Goal: Book appointment/travel/reservation

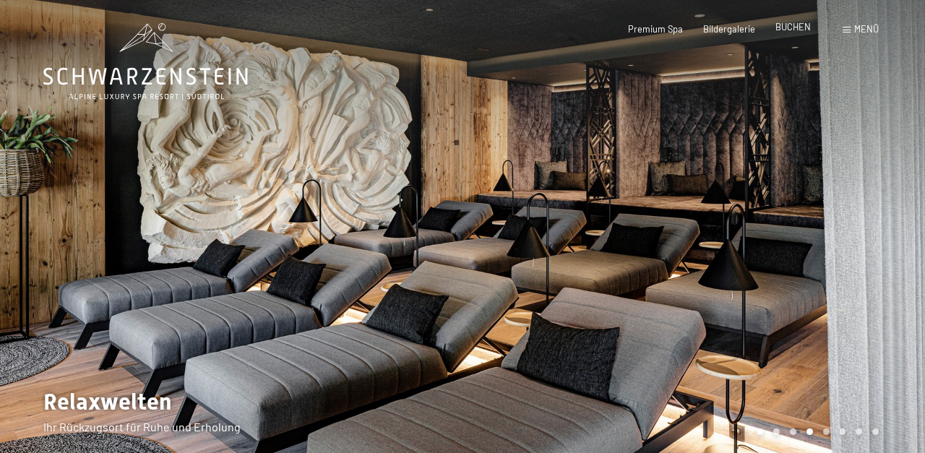
click at [800, 31] on span "BUCHEN" at bounding box center [792, 27] width 35 height 12
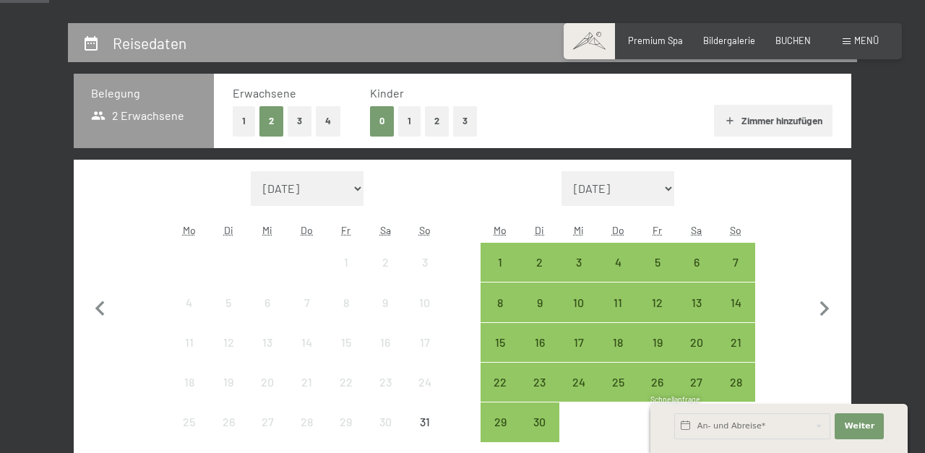
scroll to position [224, 0]
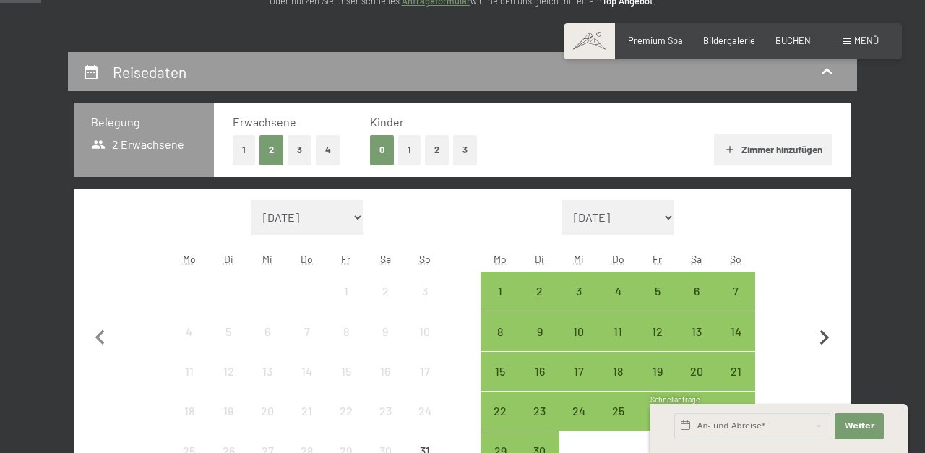
click at [826, 335] on icon "button" at bounding box center [824, 337] width 9 height 15
select select "[DATE]"
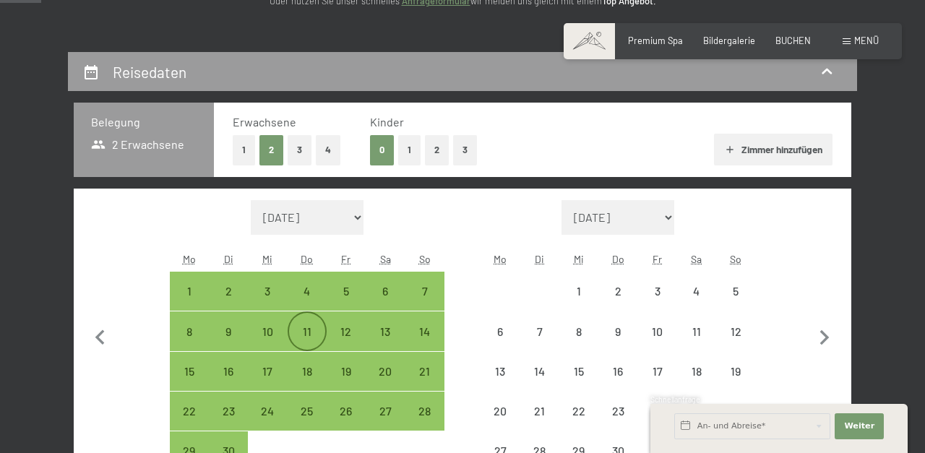
select select "[DATE]"
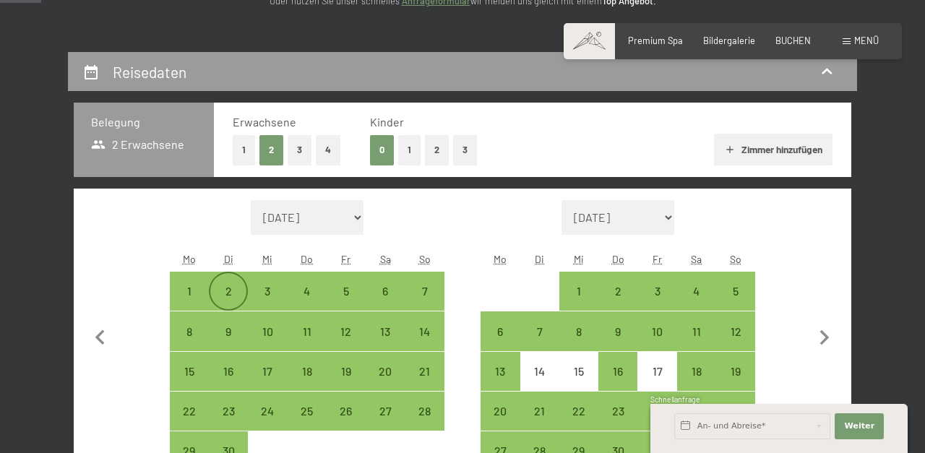
click at [233, 296] on div "2" at bounding box center [228, 303] width 36 height 36
select select "[DATE]"
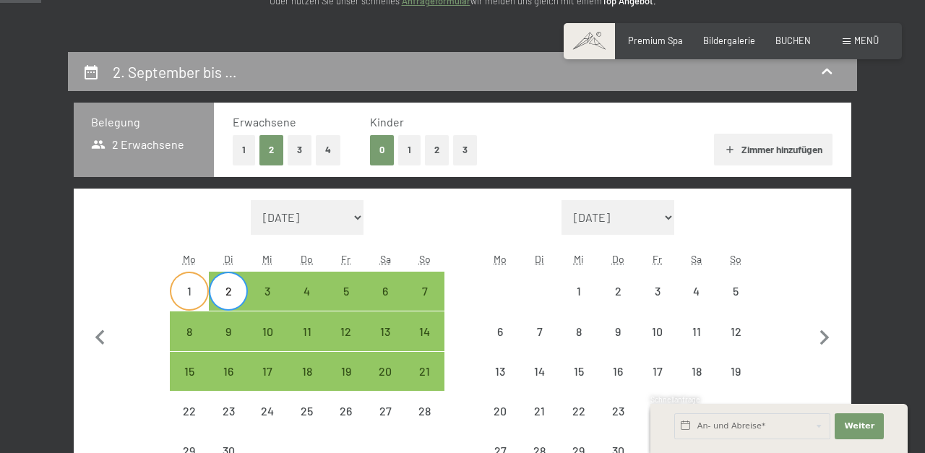
click at [189, 296] on div "1" at bounding box center [189, 303] width 36 height 36
select select "[DATE]"
click at [385, 295] on div "6" at bounding box center [385, 303] width 36 height 36
select select "[DATE]"
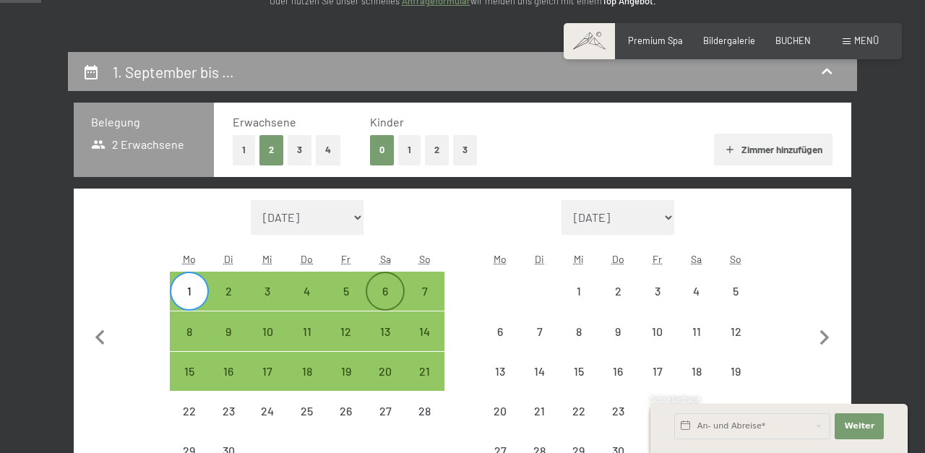
select select "[DATE]"
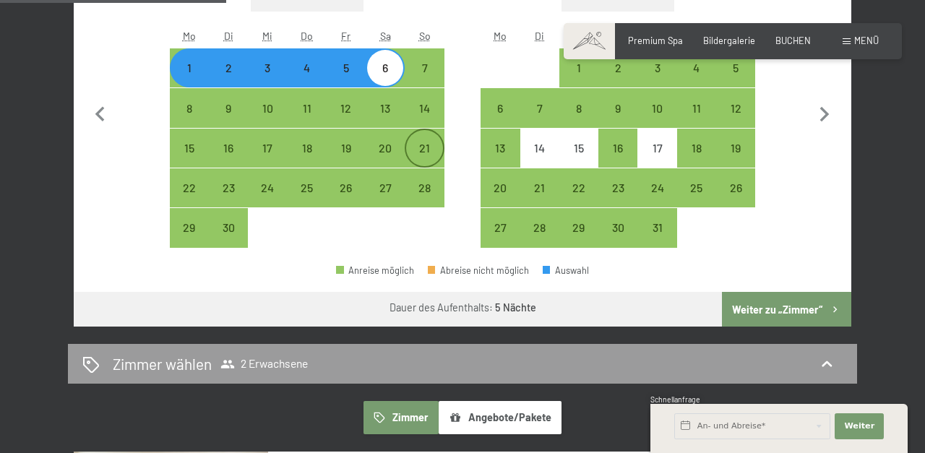
scroll to position [449, 0]
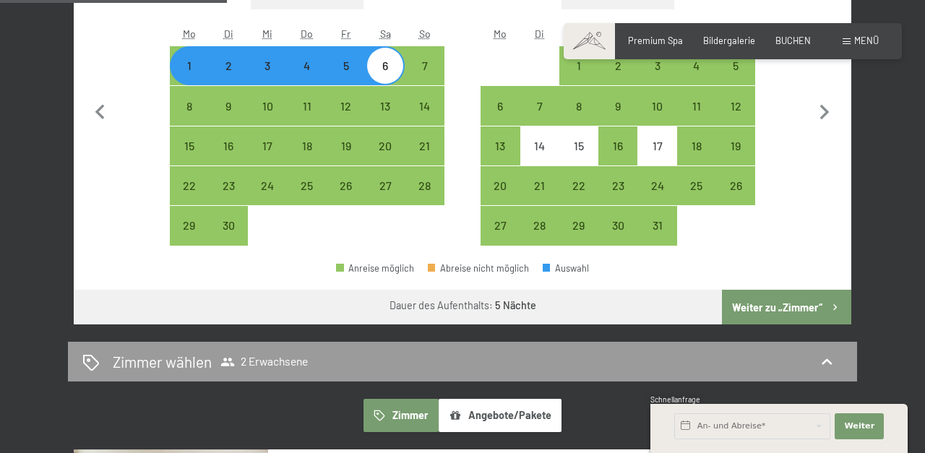
click at [797, 310] on button "Weiter zu „Zimmer“" at bounding box center [786, 307] width 129 height 35
select select "[DATE]"
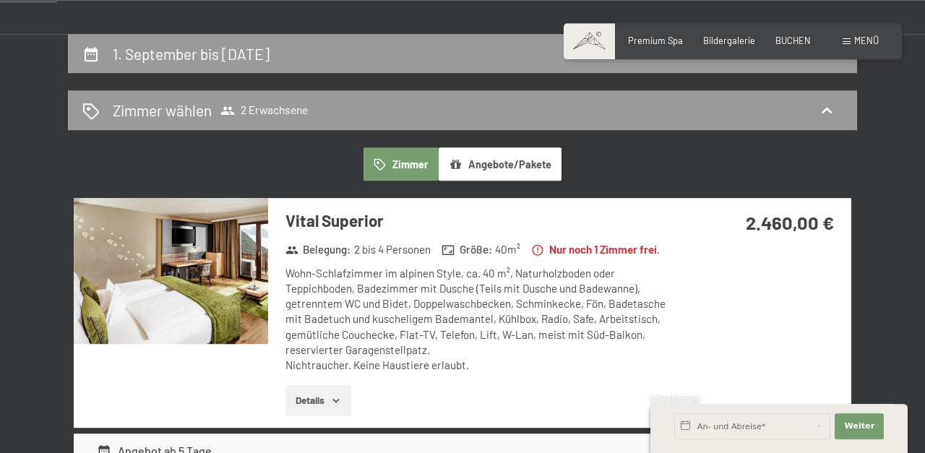
scroll to position [0, 0]
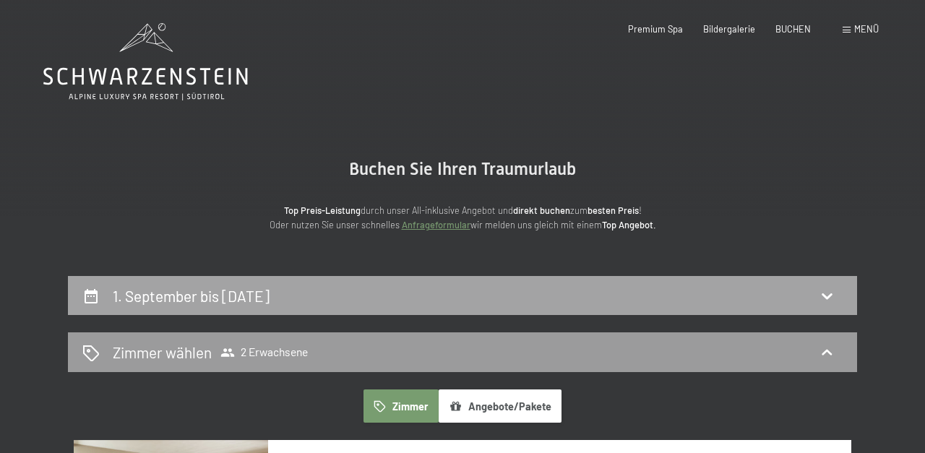
click at [644, 293] on div "1. September bis [DATE]" at bounding box center [462, 295] width 760 height 21
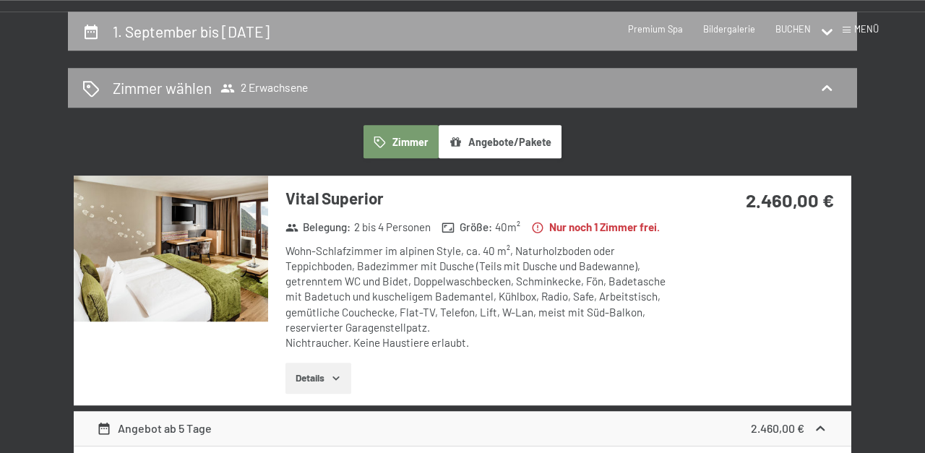
select select "[DATE]"
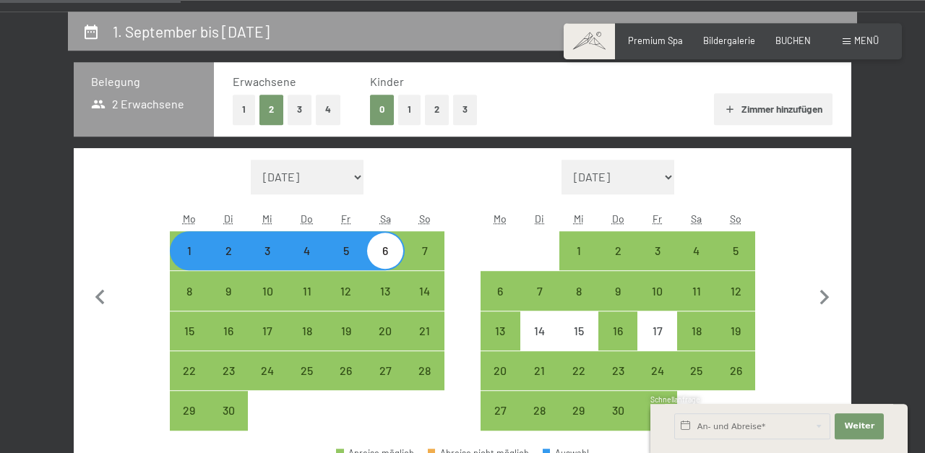
click at [408, 108] on button "1" at bounding box center [409, 110] width 22 height 30
select select "[DATE]"
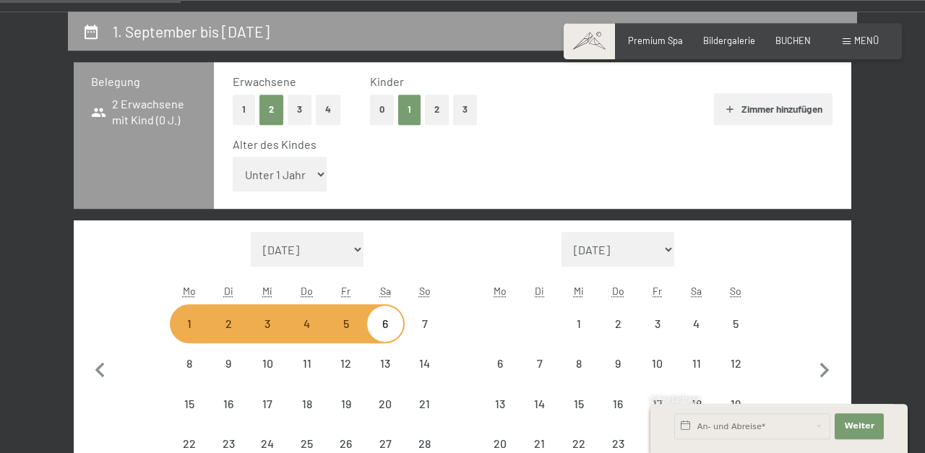
select select "[DATE]"
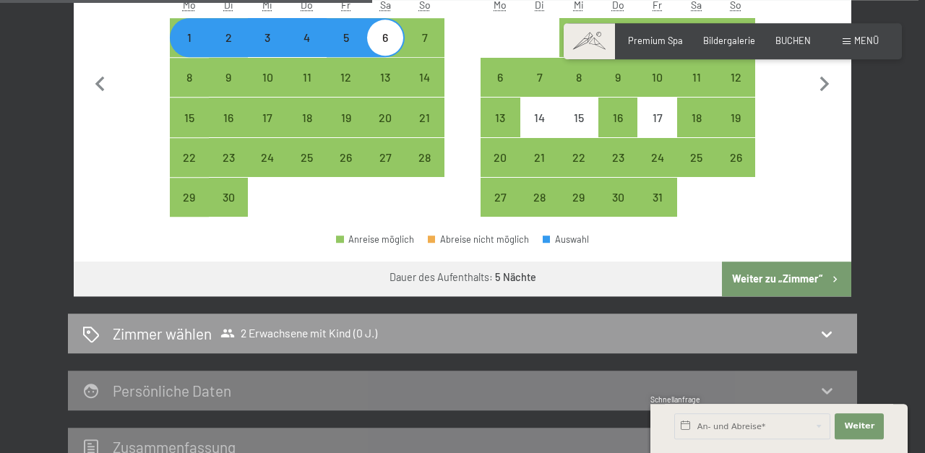
click at [752, 281] on button "Weiter zu „Zimmer“" at bounding box center [786, 279] width 129 height 35
select select "[DATE]"
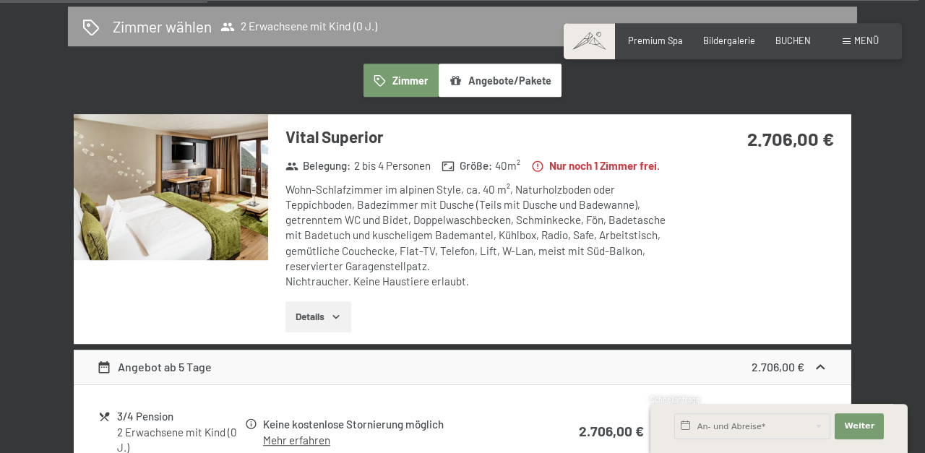
scroll to position [320, 0]
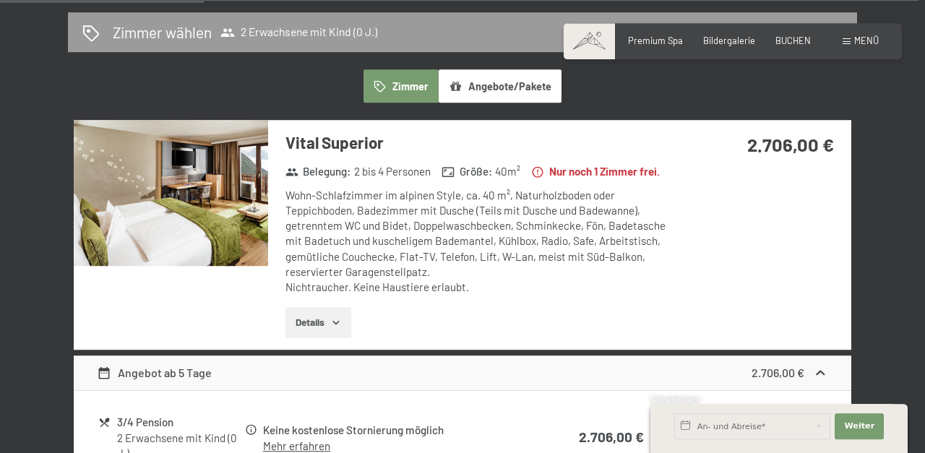
click at [512, 92] on button "Angebote/Pakete" at bounding box center [500, 85] width 123 height 33
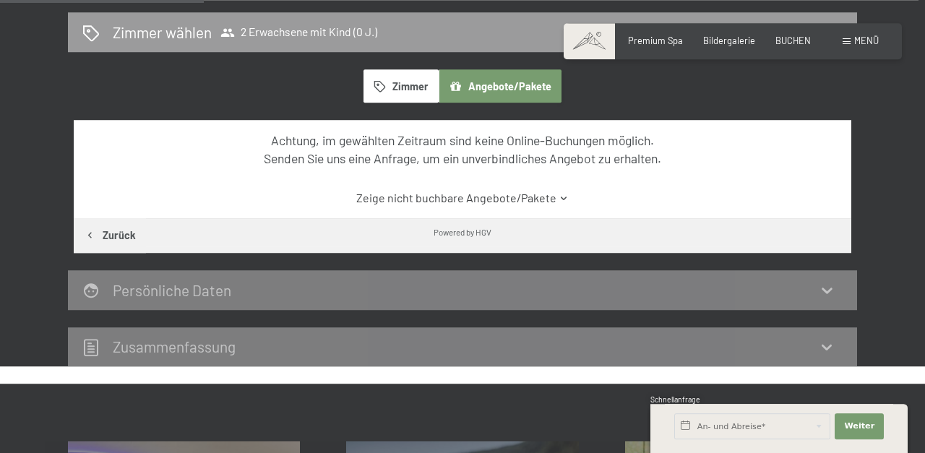
click at [415, 87] on button "Zimmer" at bounding box center [400, 85] width 75 height 33
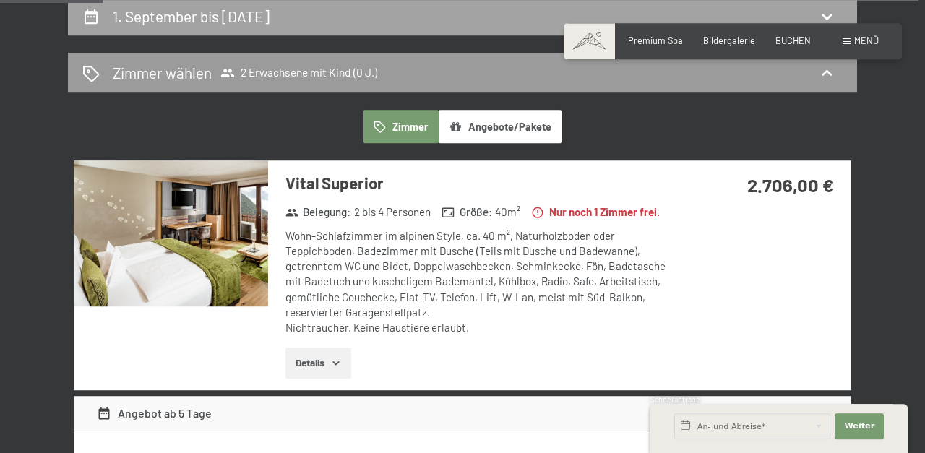
scroll to position [121, 0]
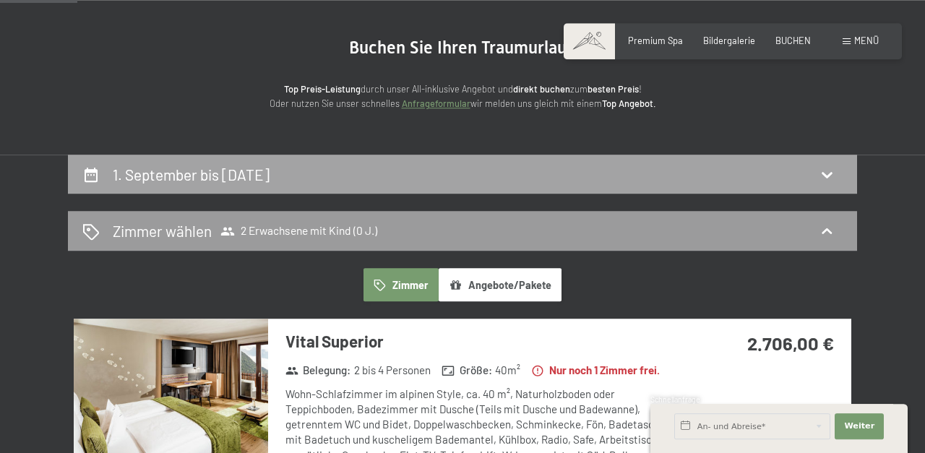
click at [449, 165] on div "1. September bis [DATE]" at bounding box center [462, 174] width 760 height 21
select select "[DATE]"
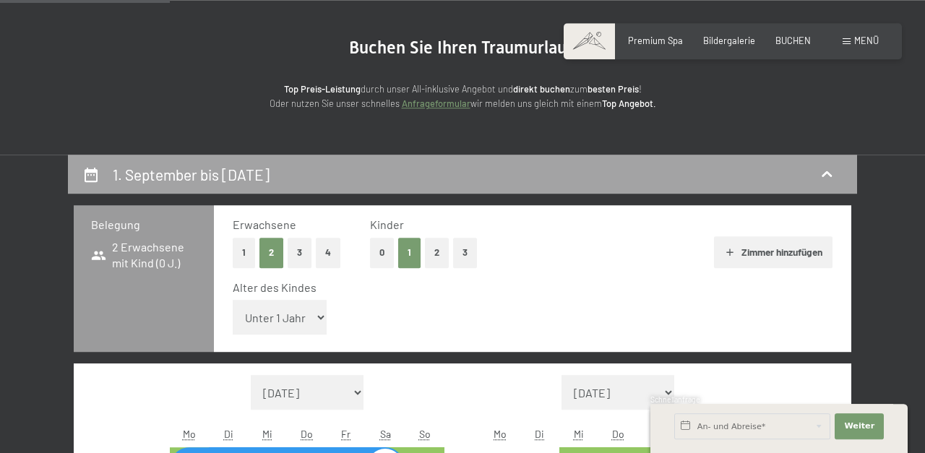
scroll to position [264, 0]
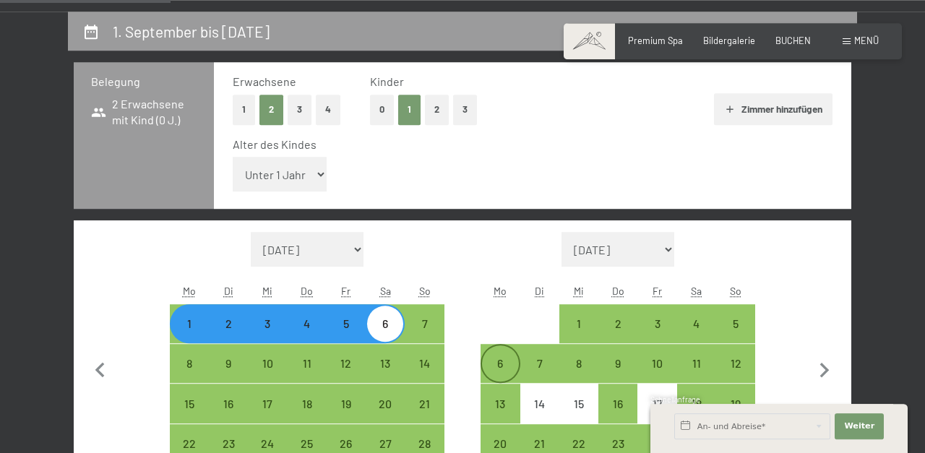
click at [506, 362] on div "6" at bounding box center [500, 376] width 36 height 36
select select "[DATE]"
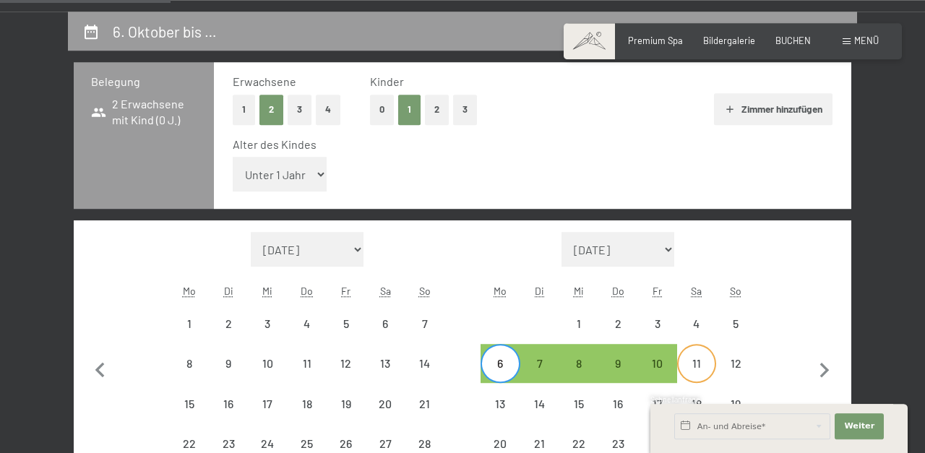
click at [697, 367] on div "11" at bounding box center [697, 376] width 36 height 36
select select "[DATE]"
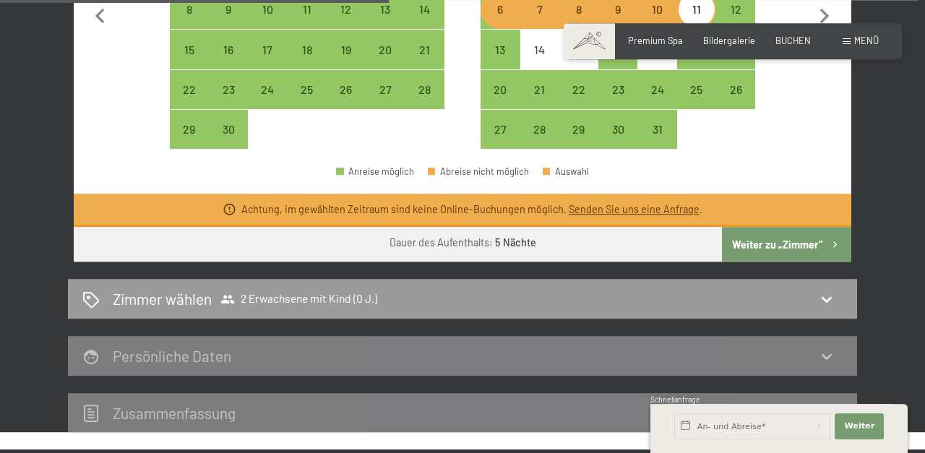
scroll to position [619, 0]
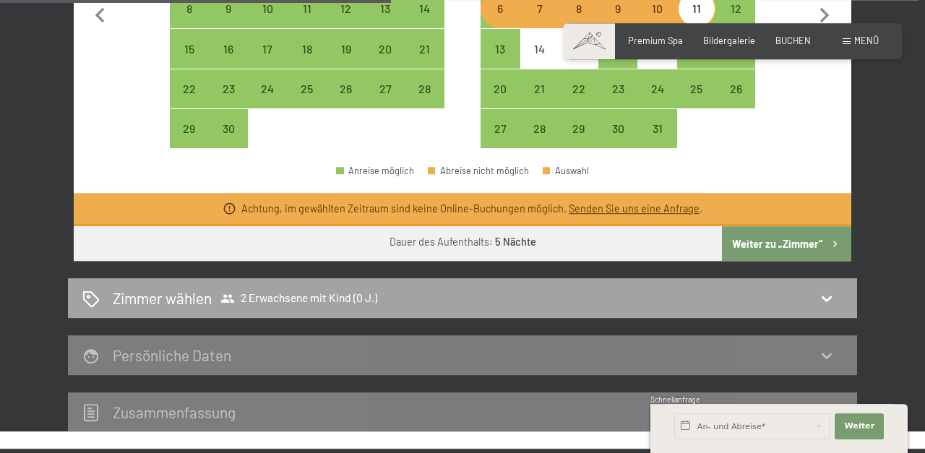
click at [653, 305] on div "[PERSON_NAME] [PERSON_NAME] 2 Erwachsene mit Kind (0 J.)" at bounding box center [462, 298] width 760 height 21
select select "[DATE]"
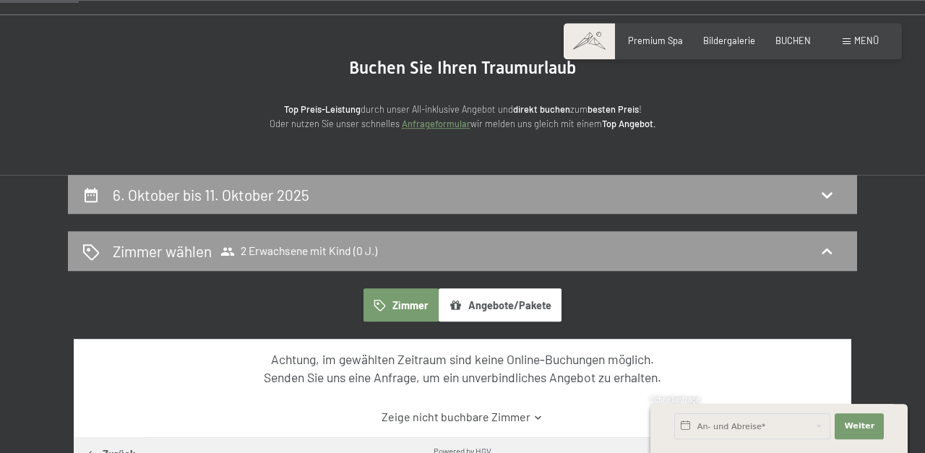
scroll to position [94, 0]
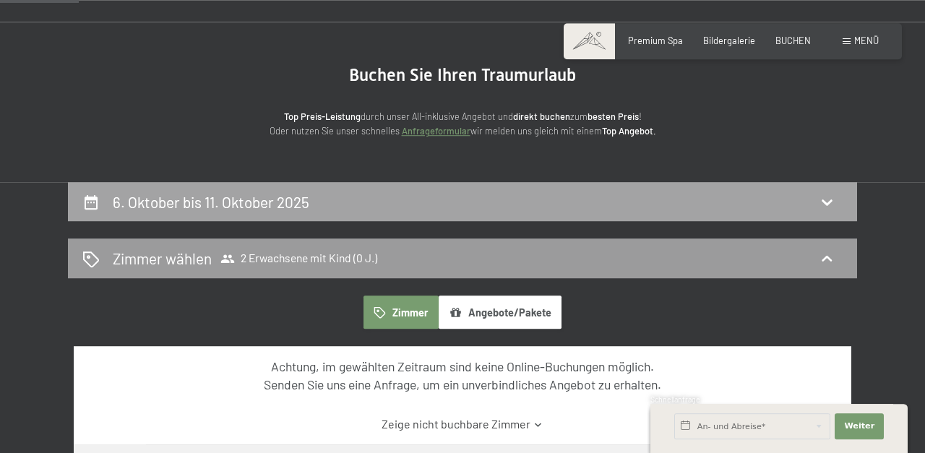
click at [551, 214] on div "6. Oktober bis 11. Oktober 2025" at bounding box center [462, 202] width 789 height 40
select select "[DATE]"
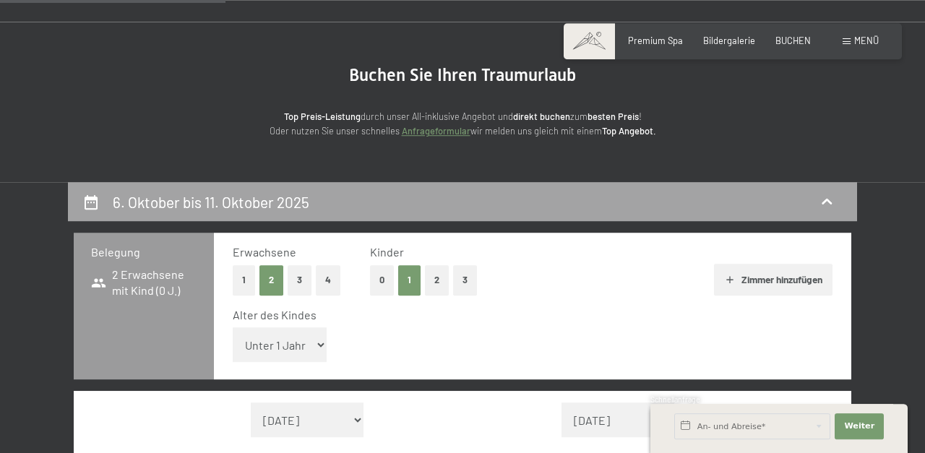
scroll to position [264, 0]
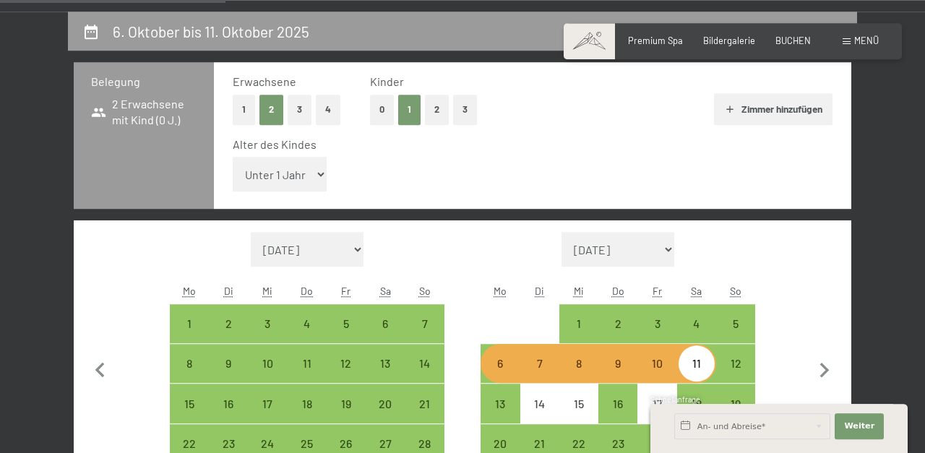
click at [233, 157] on select "Unter 1 Jahr 1 Jahr 2 Jahre 3 Jahre 4 Jahre 5 Jahre 6 Jahre 7 Jahre 8 Jahre 9 J…" at bounding box center [280, 174] width 94 height 35
select select "3"
click option "3 Jahre" at bounding box center [0, 0] width 0 height 0
select select "[DATE]"
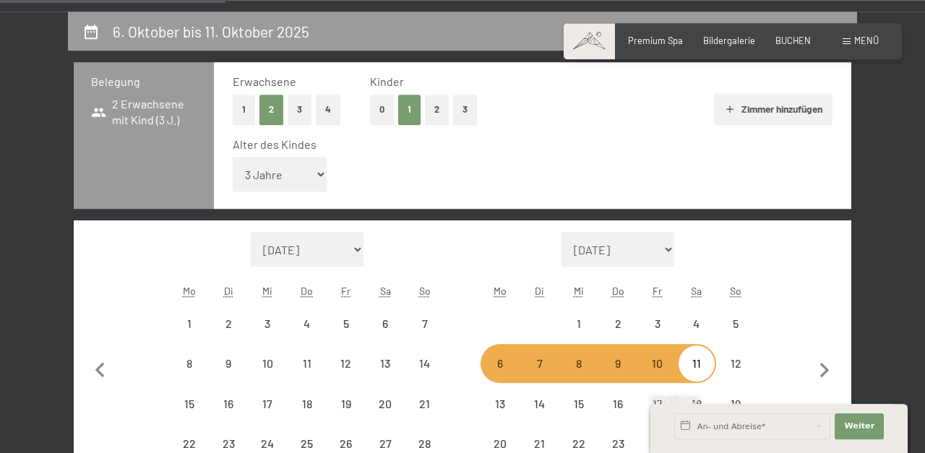
select select "[DATE]"
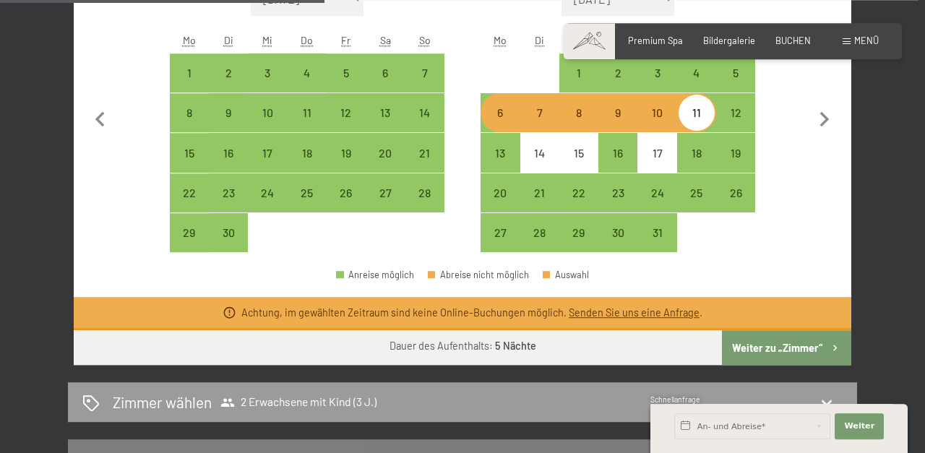
scroll to position [517, 0]
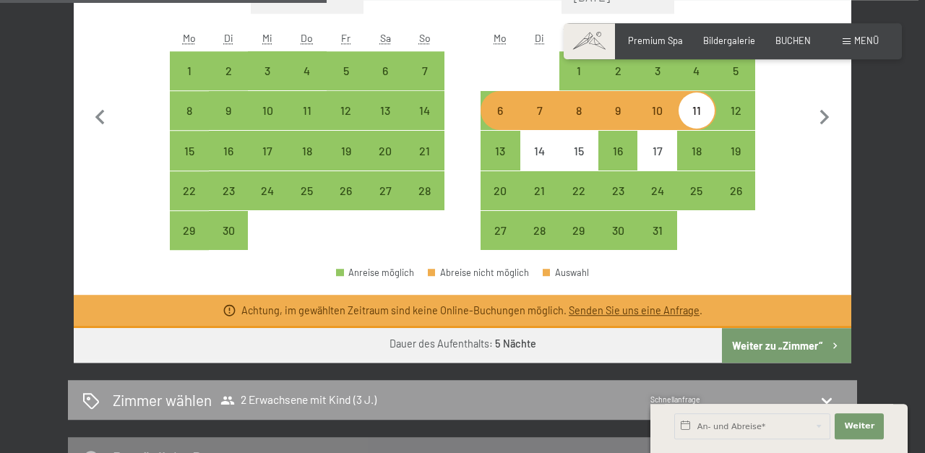
click at [535, 120] on div "7" at bounding box center [540, 123] width 36 height 36
select select "[DATE]"
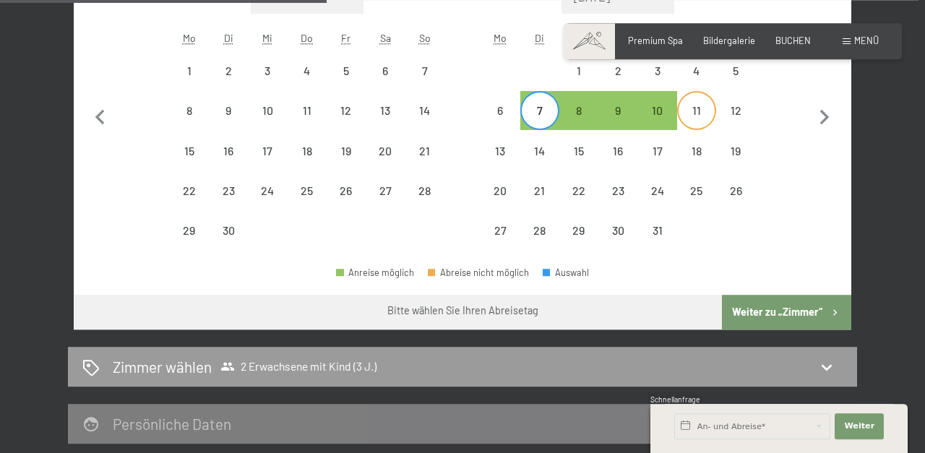
click at [696, 113] on div "11" at bounding box center [697, 123] width 36 height 36
select select "[DATE]"
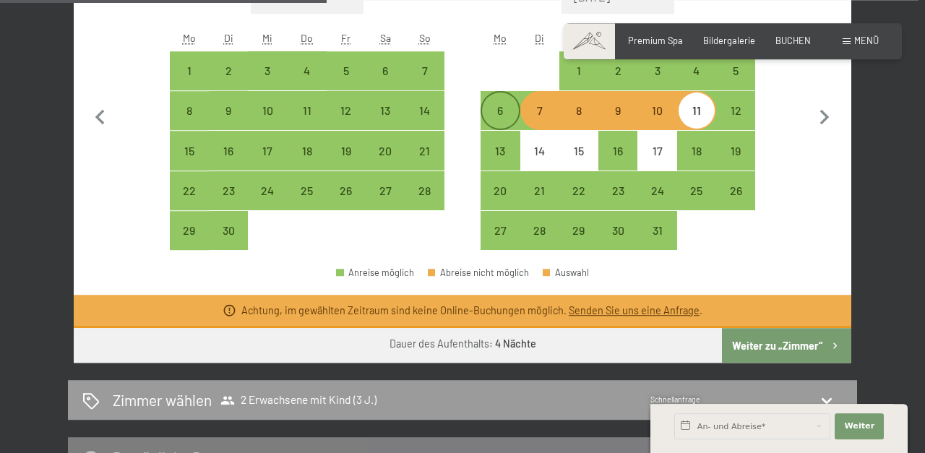
click at [483, 122] on div "6" at bounding box center [500, 123] width 36 height 36
select select "[DATE]"
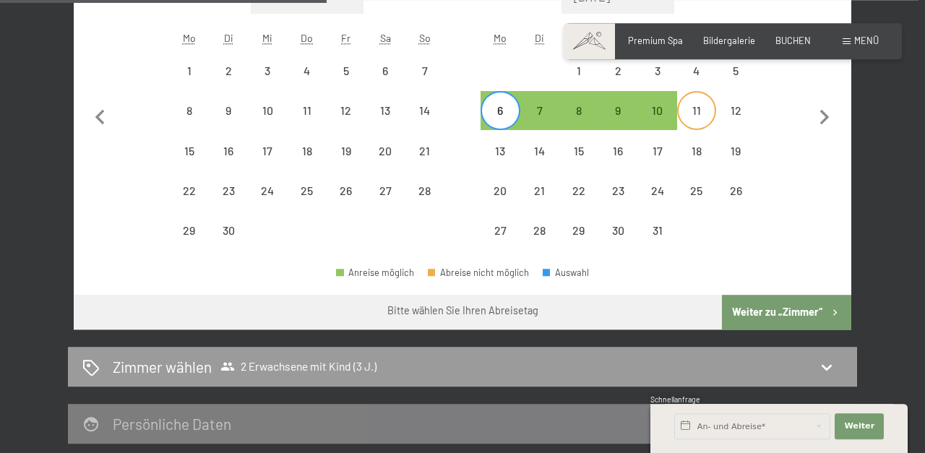
click at [679, 106] on div "11" at bounding box center [697, 123] width 36 height 36
select select "[DATE]"
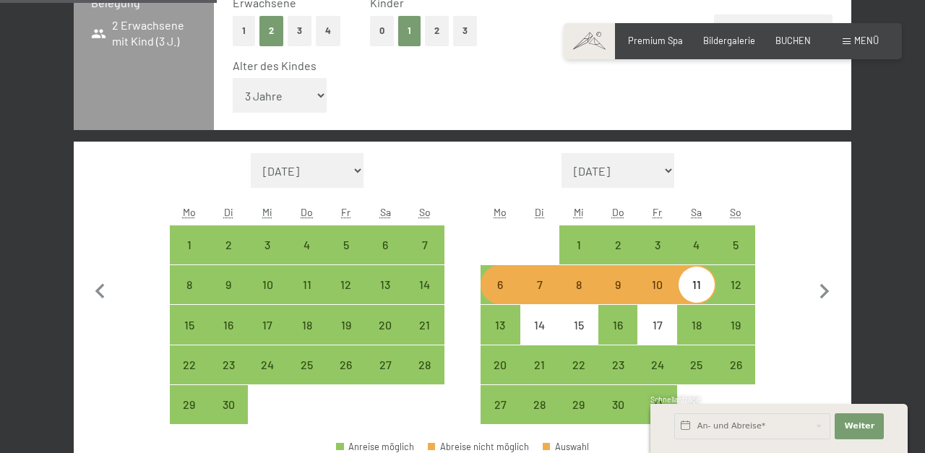
scroll to position [378, 0]
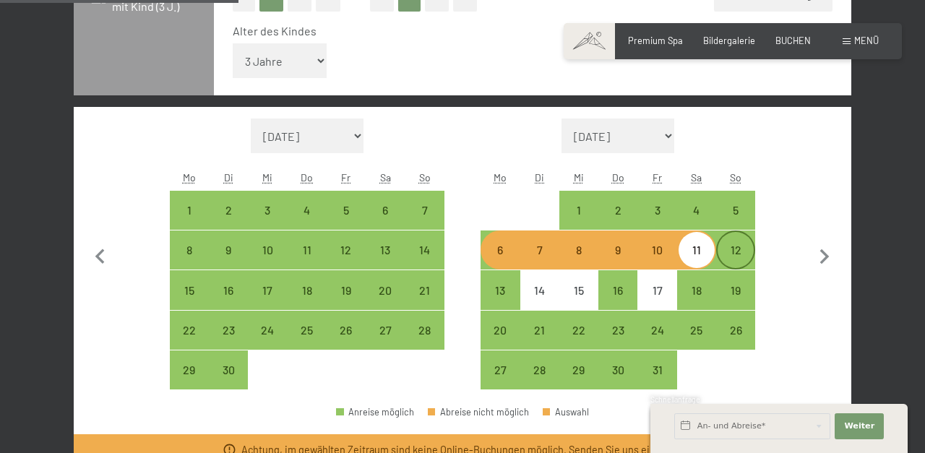
click at [739, 254] on div "12" at bounding box center [736, 262] width 36 height 36
select select "[DATE]"
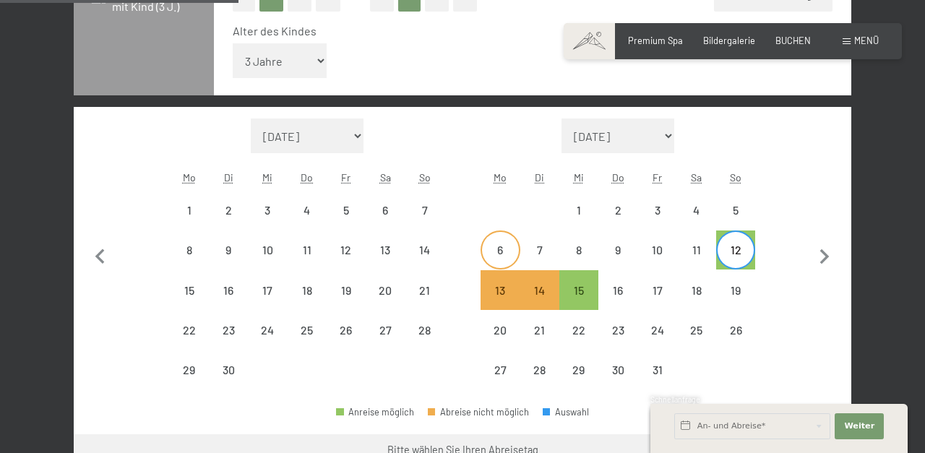
click at [506, 251] on div "6" at bounding box center [500, 262] width 36 height 36
select select "[DATE]"
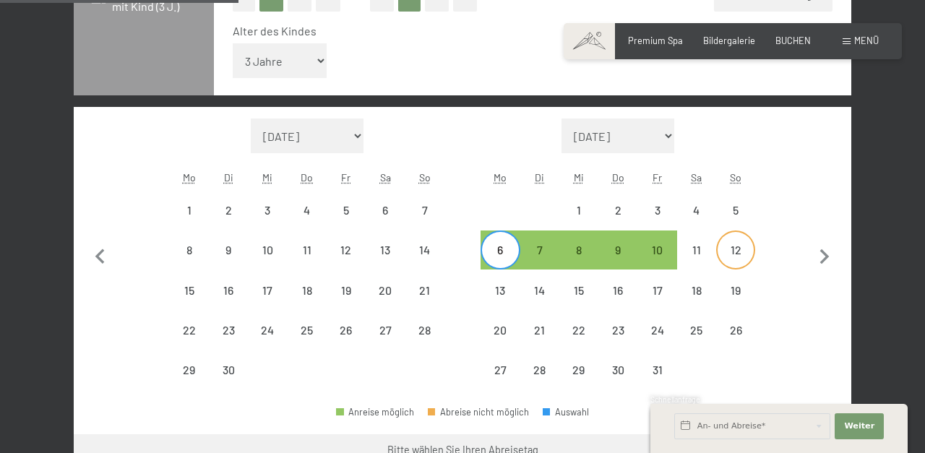
click at [732, 253] on div "12" at bounding box center [736, 262] width 36 height 36
select select "[DATE]"
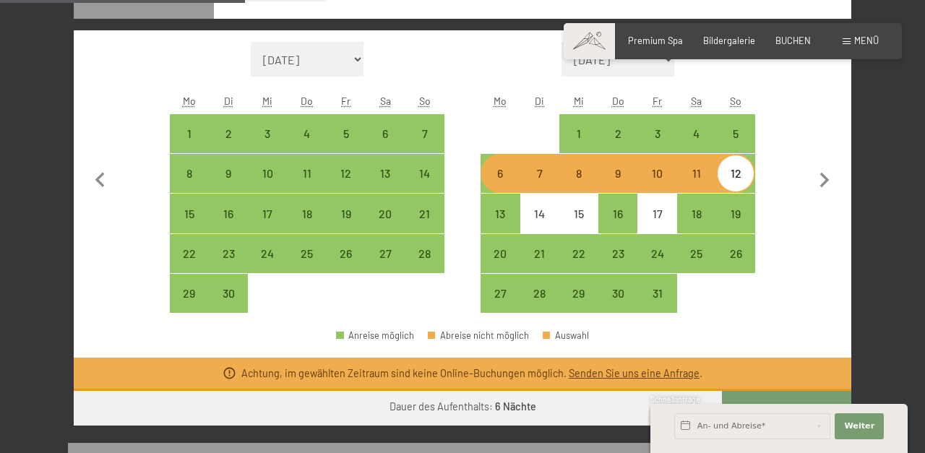
scroll to position [379, 0]
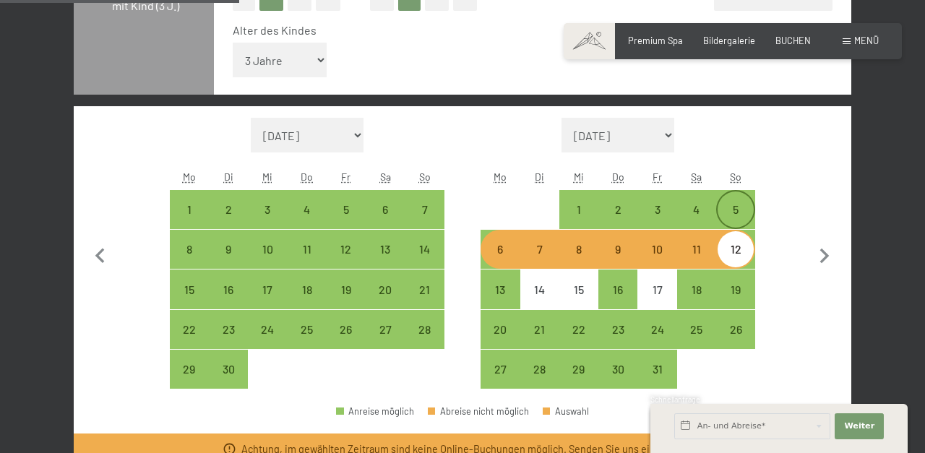
click at [733, 207] on div "5" at bounding box center [736, 222] width 36 height 36
select select "[DATE]"
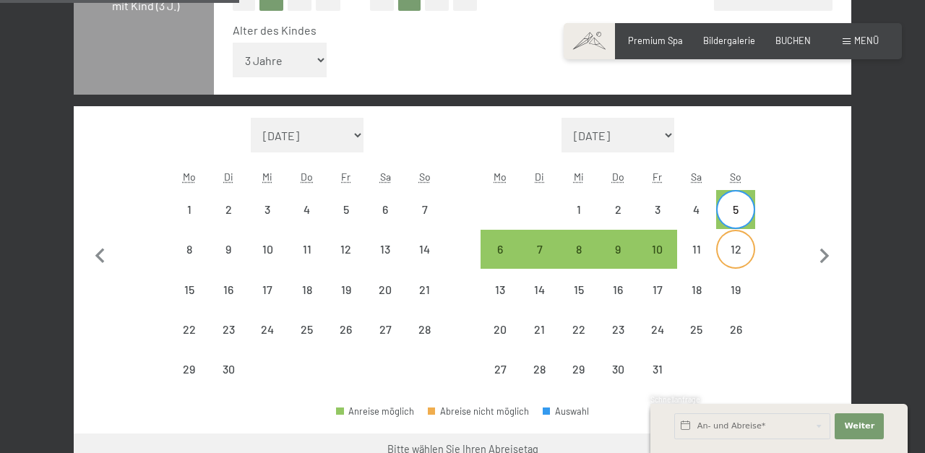
click at [736, 251] on div "12" at bounding box center [736, 262] width 36 height 36
select select "[DATE]"
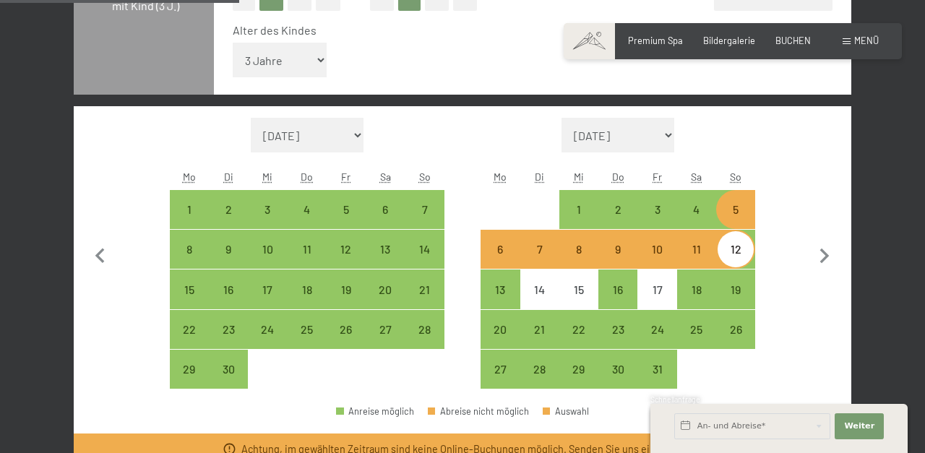
click at [546, 251] on div "7" at bounding box center [540, 262] width 36 height 36
select select "[DATE]"
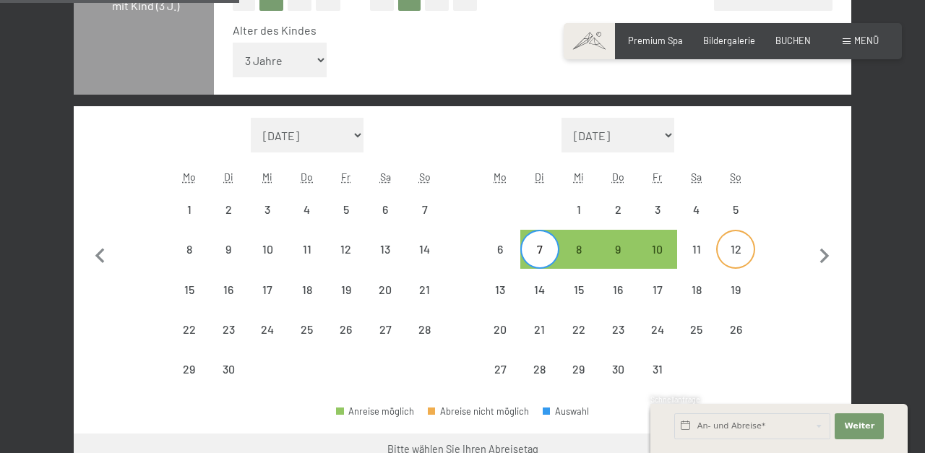
click at [738, 253] on div "12" at bounding box center [736, 262] width 36 height 36
select select "[DATE]"
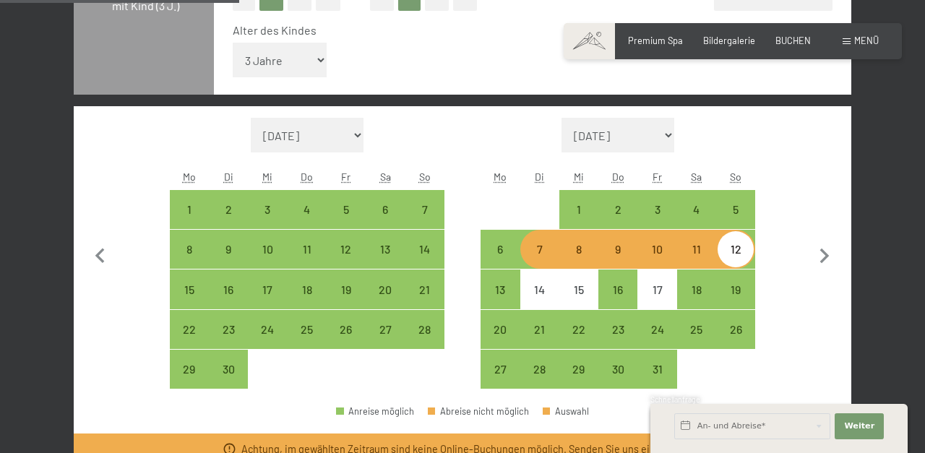
click at [571, 251] on div "8" at bounding box center [579, 262] width 36 height 36
select select "[DATE]"
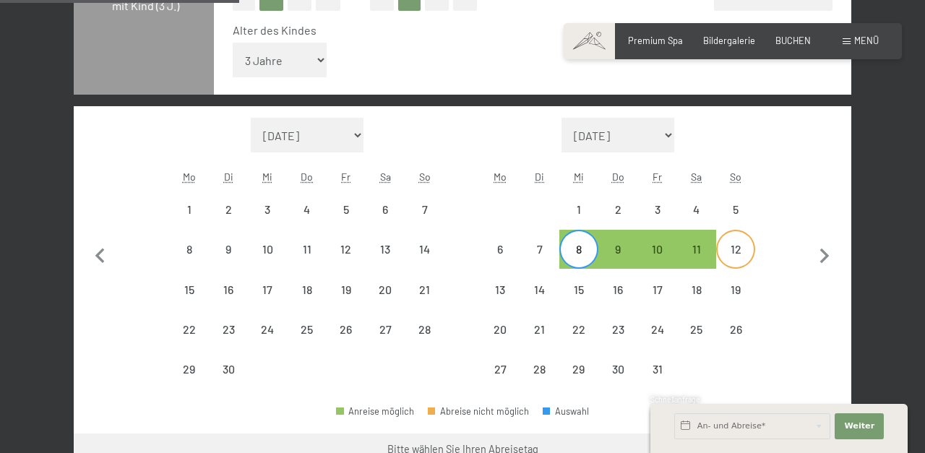
click at [731, 254] on div "12" at bounding box center [736, 262] width 36 height 36
select select "[DATE]"
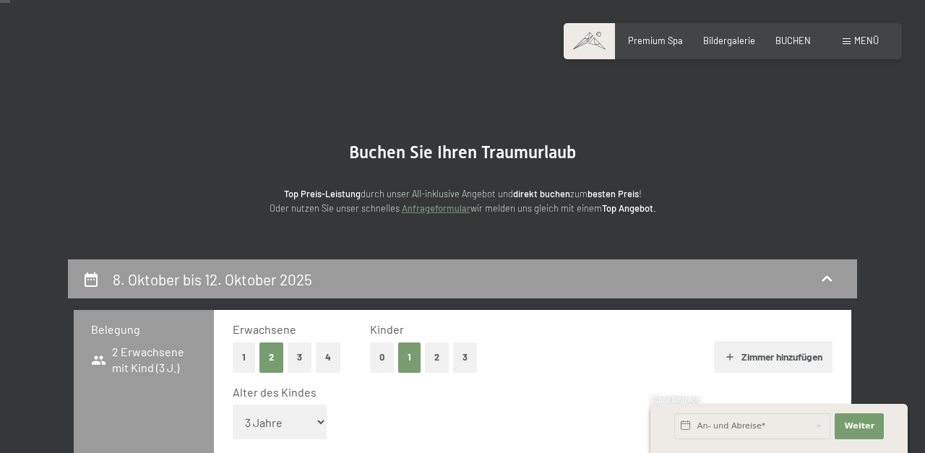
scroll to position [0, 0]
